Goal: Find specific page/section: Find specific page/section

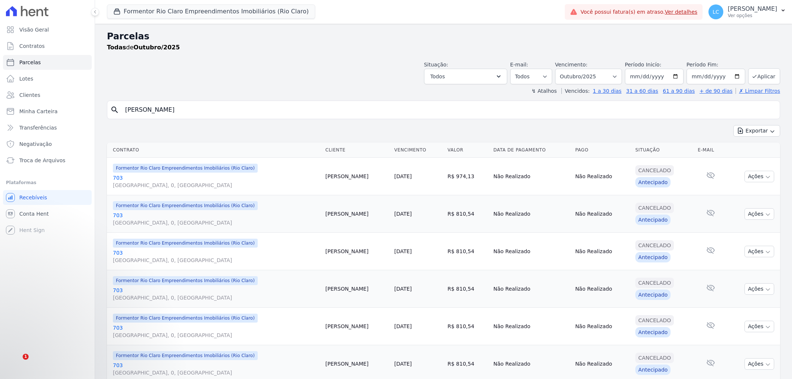
select select
click at [154, 13] on button "Formentor Rio Claro Empreendimentos Imobiliários (Rio Claro)" at bounding box center [211, 11] width 208 height 14
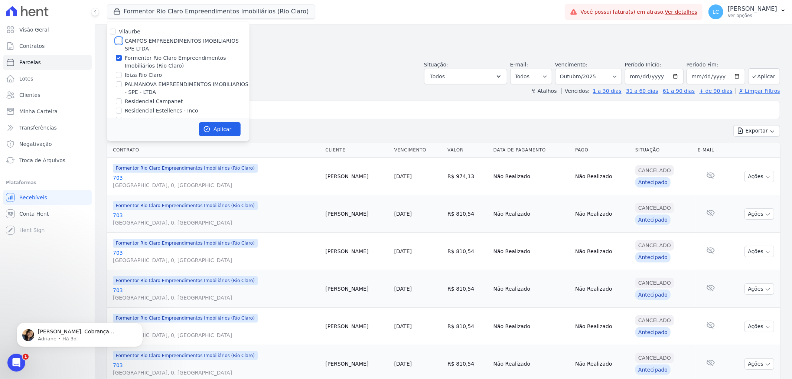
click at [119, 41] on input "CAMPOS EMPREENDIMENTOS IMOBILIARIOS SPE LTDA" at bounding box center [119, 41] width 6 height 6
checkbox input "true"
click at [117, 61] on div at bounding box center [119, 57] width 6 height 7
click at [117, 60] on input "Formentor Rio Claro Empreendimentos Imobiliários (Rio Claro)" at bounding box center [119, 58] width 6 height 6
checkbox input "false"
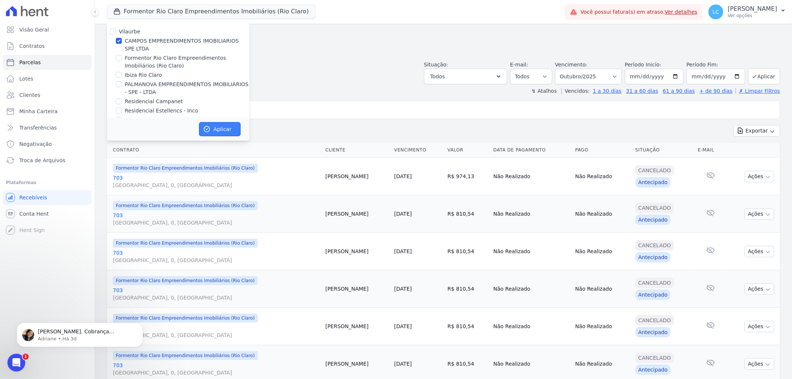
click at [211, 127] on button "Aplicar" at bounding box center [220, 129] width 42 height 14
select select
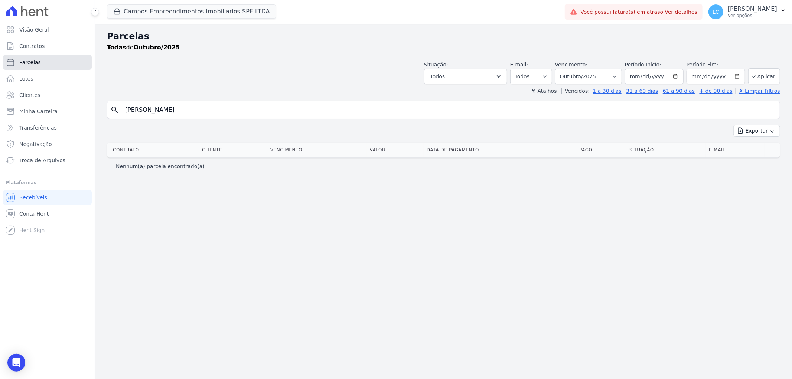
click at [35, 57] on link "Parcelas" at bounding box center [47, 62] width 89 height 15
drag, startPoint x: 232, startPoint y: 112, endPoint x: -24, endPoint y: 109, distance: 256.5
click at [0, 109] on html "Visão Geral Contratos [GEOGRAPHIC_DATA] Lotes Clientes Minha Carteira Transferê…" at bounding box center [396, 189] width 792 height 379
select select
